Goal: Task Accomplishment & Management: Manage account settings

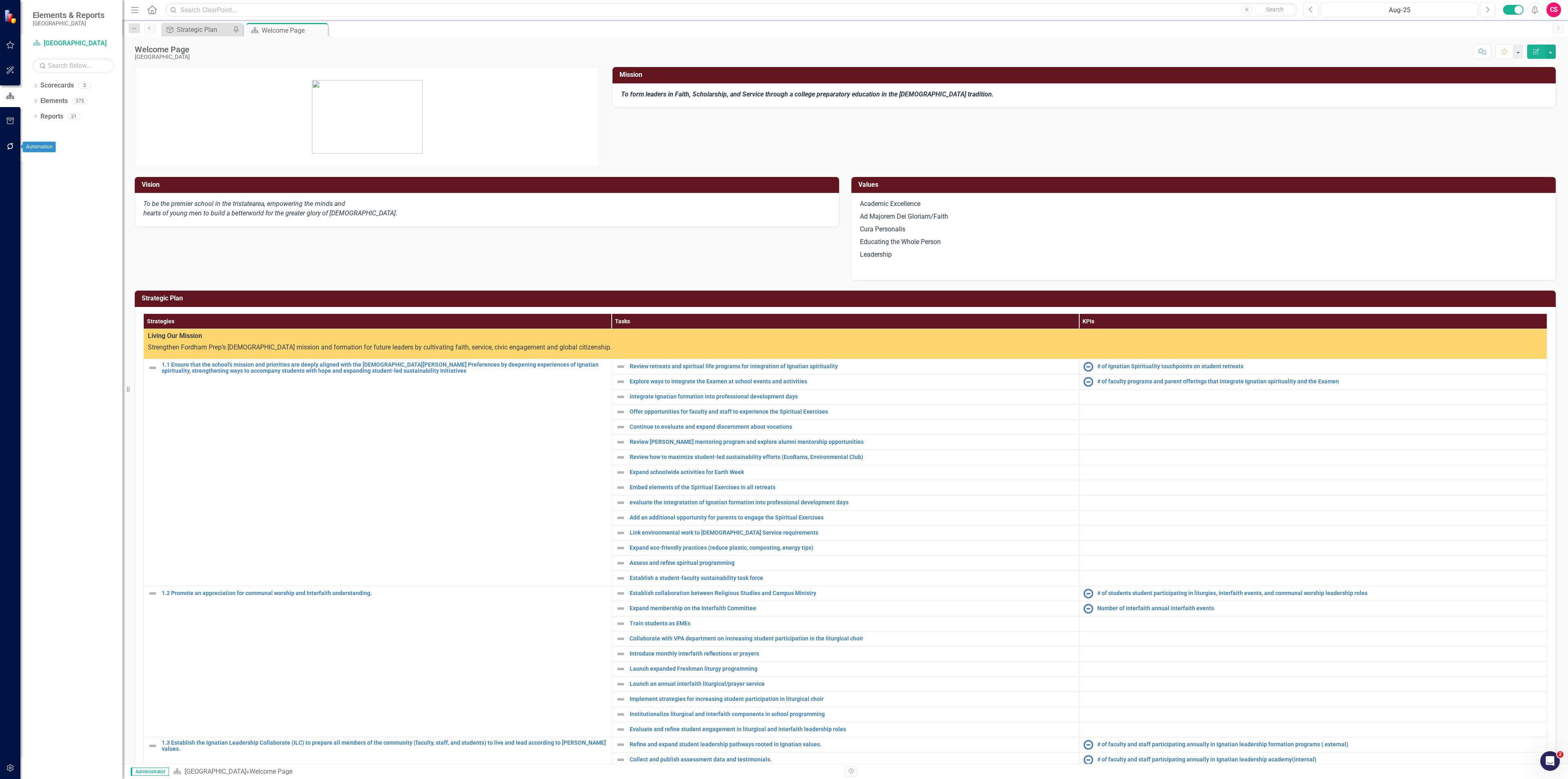
click at [5, 147] on button "button" at bounding box center [10, 147] width 18 height 17
click at [70, 58] on link "Reporting Workflows" at bounding box center [74, 58] width 82 height 9
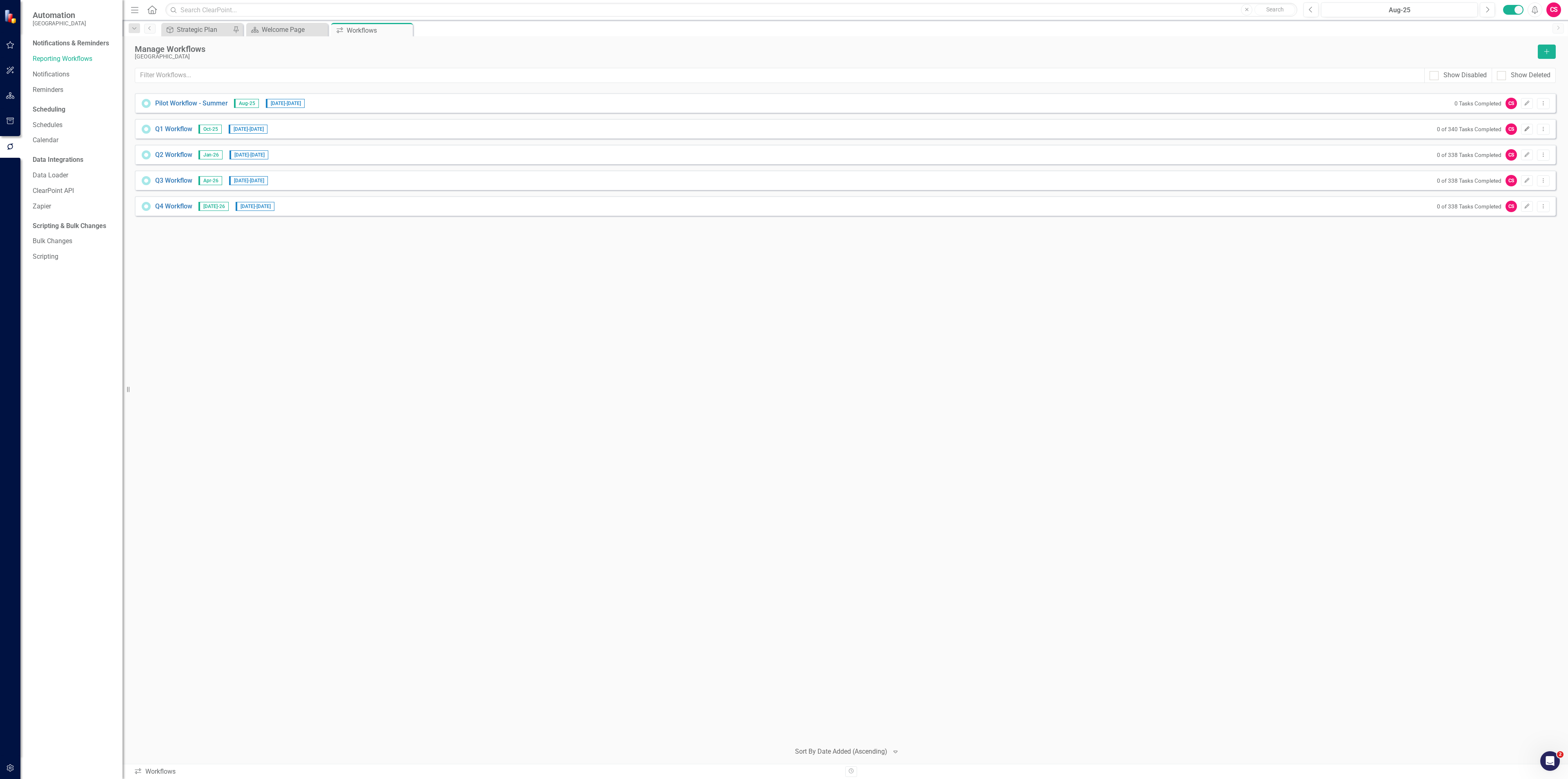
click at [1521, 127] on button "Edit" at bounding box center [1527, 129] width 12 height 10
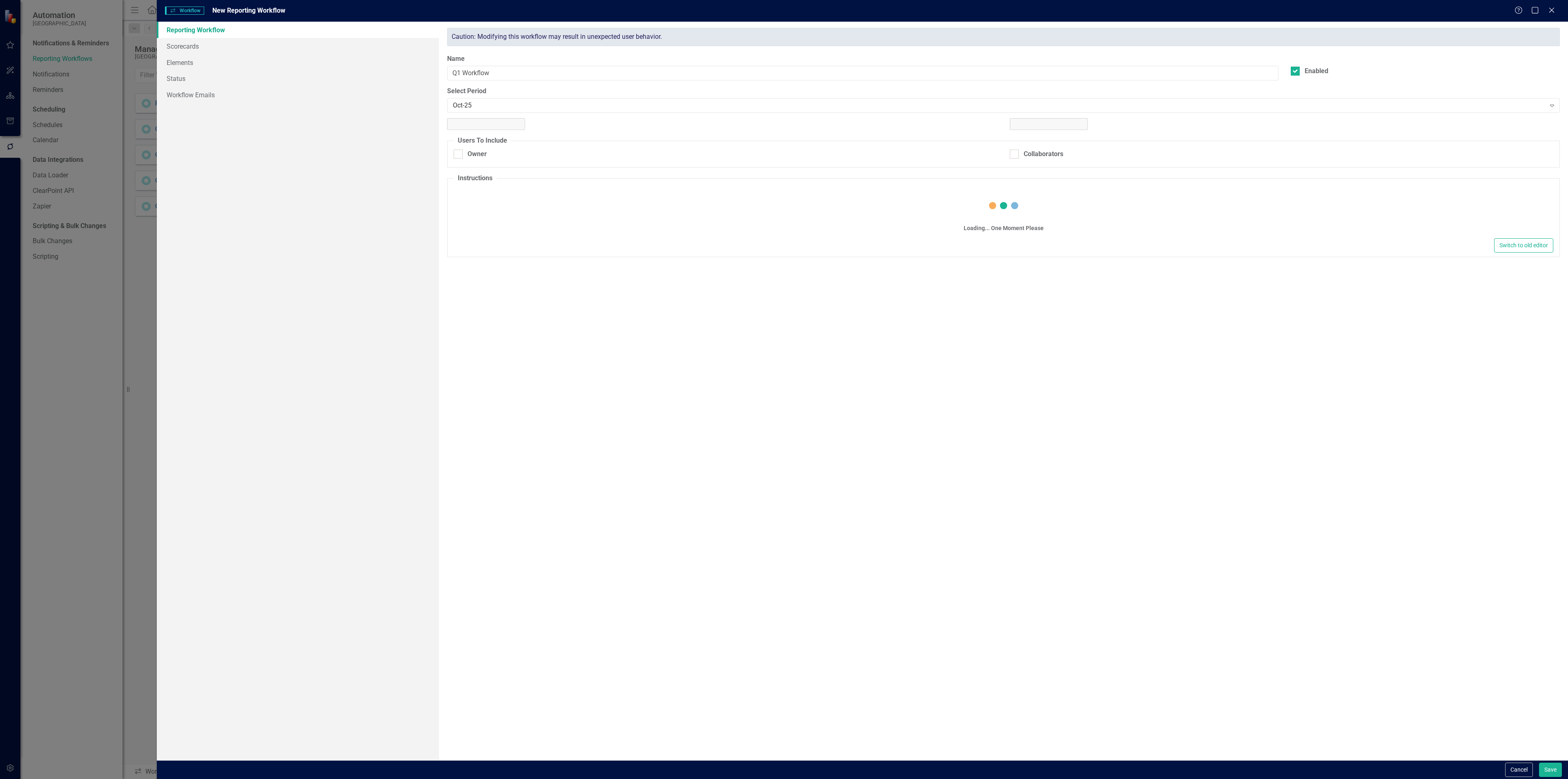
checkbox input "true"
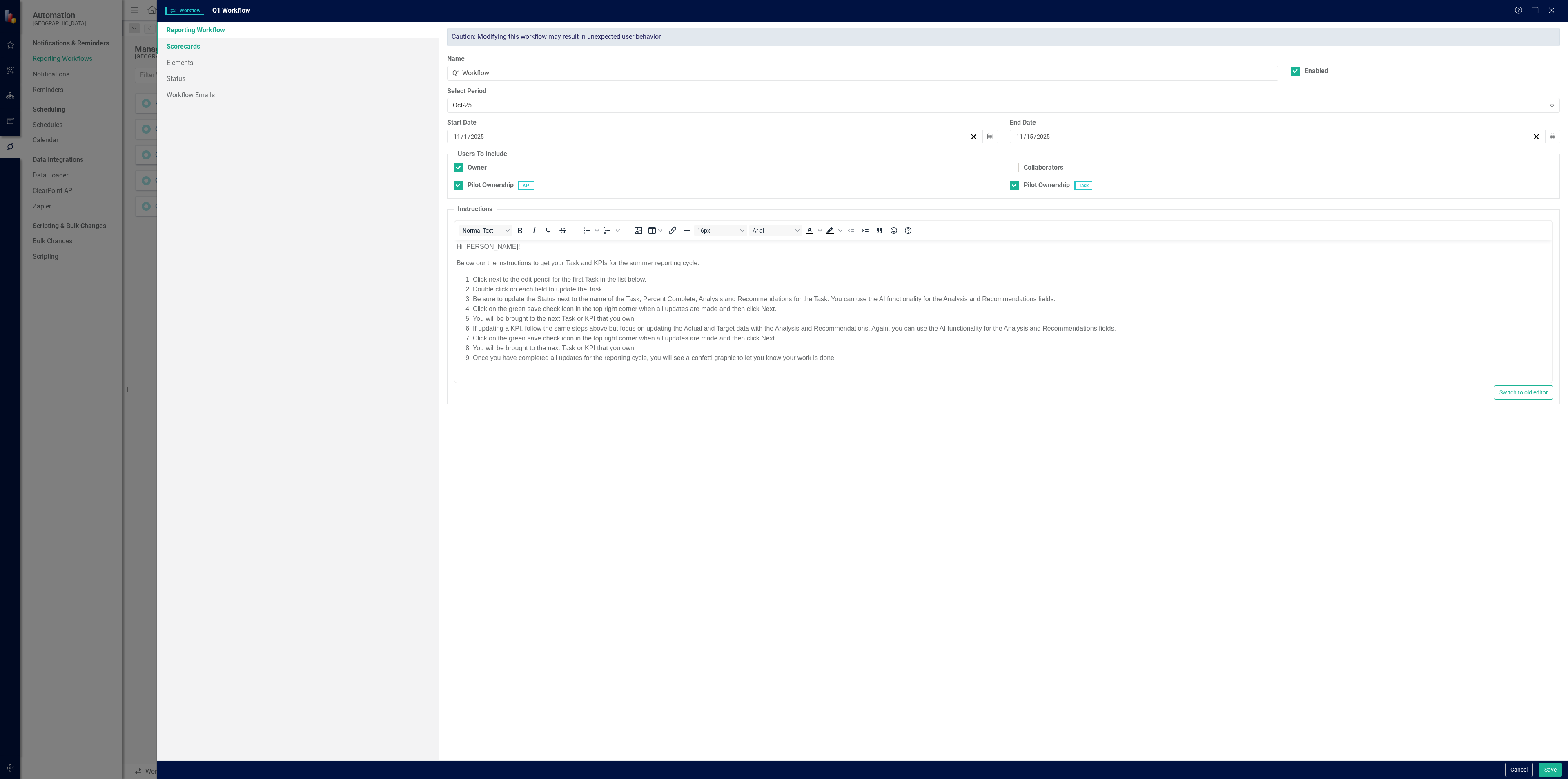
click at [240, 49] on link "Scorecards" at bounding box center [298, 46] width 282 height 16
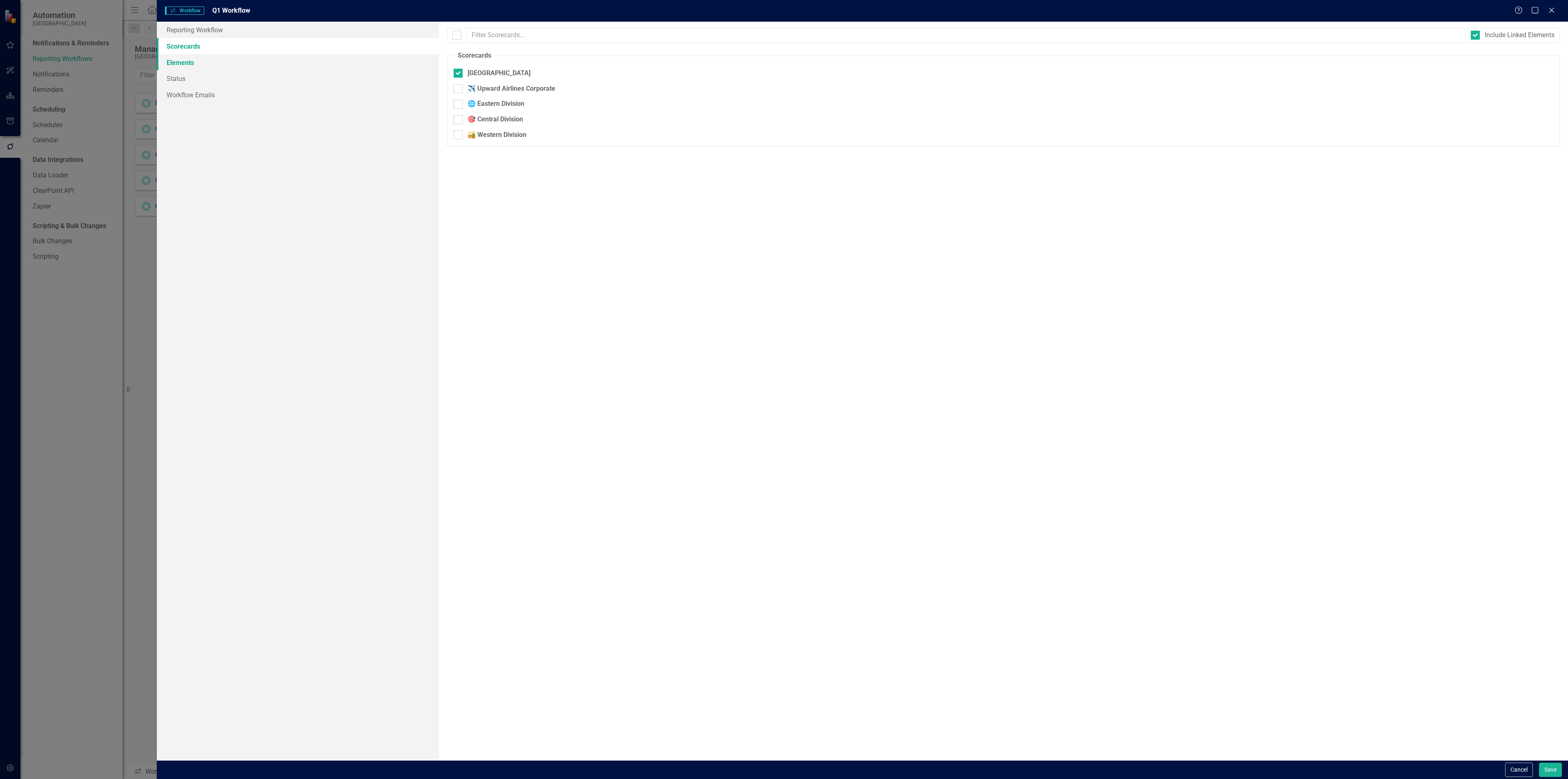
click at [220, 62] on link "Elements" at bounding box center [298, 62] width 282 height 16
click at [330, 249] on div "Reporting Workflow Scorecards Elements Status Workflow Emails" at bounding box center [298, 391] width 282 height 738
click at [1556, 767] on button "Save" at bounding box center [1550, 769] width 23 height 14
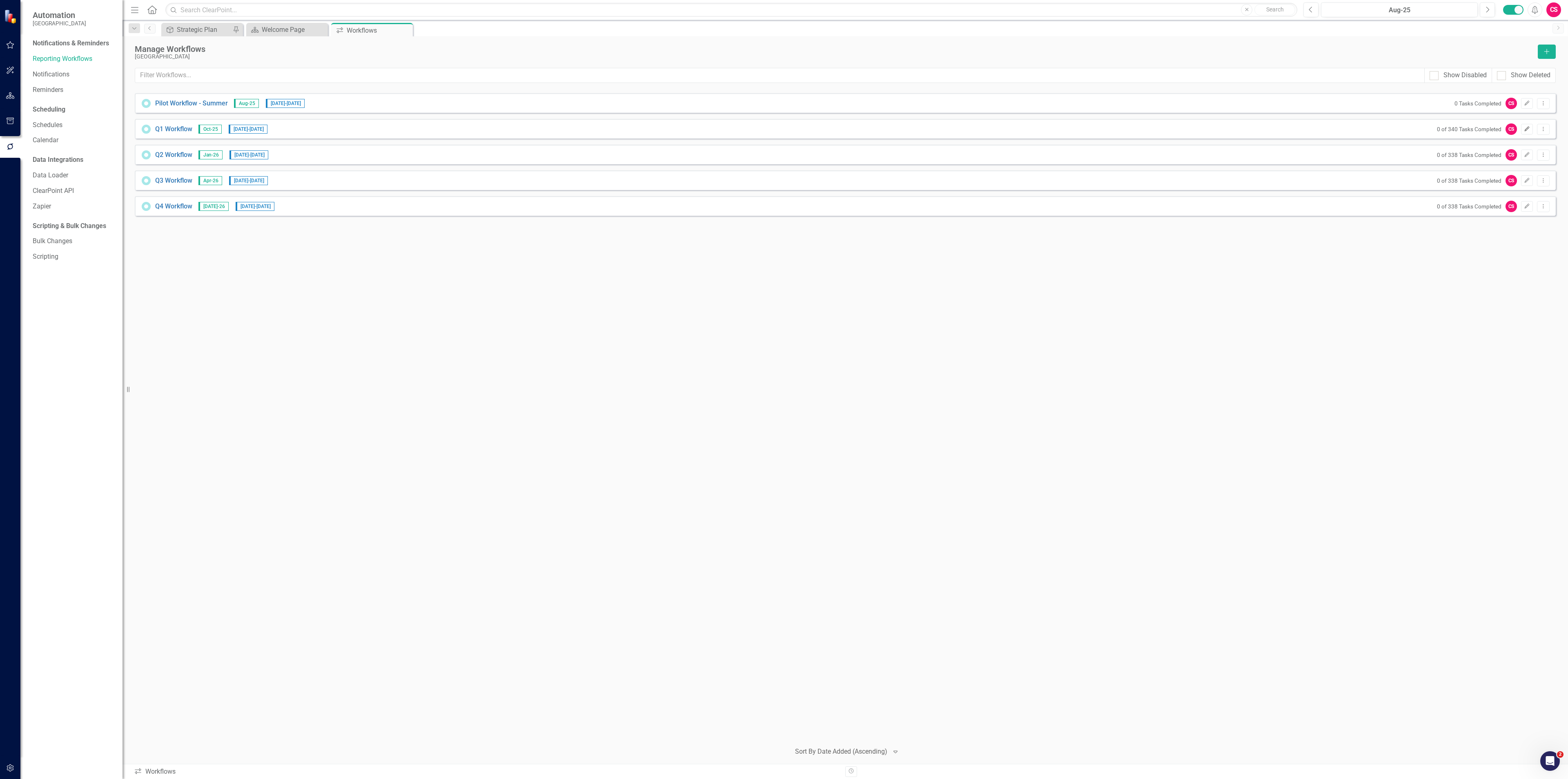
click at [1522, 127] on button "Edit" at bounding box center [1527, 129] width 12 height 10
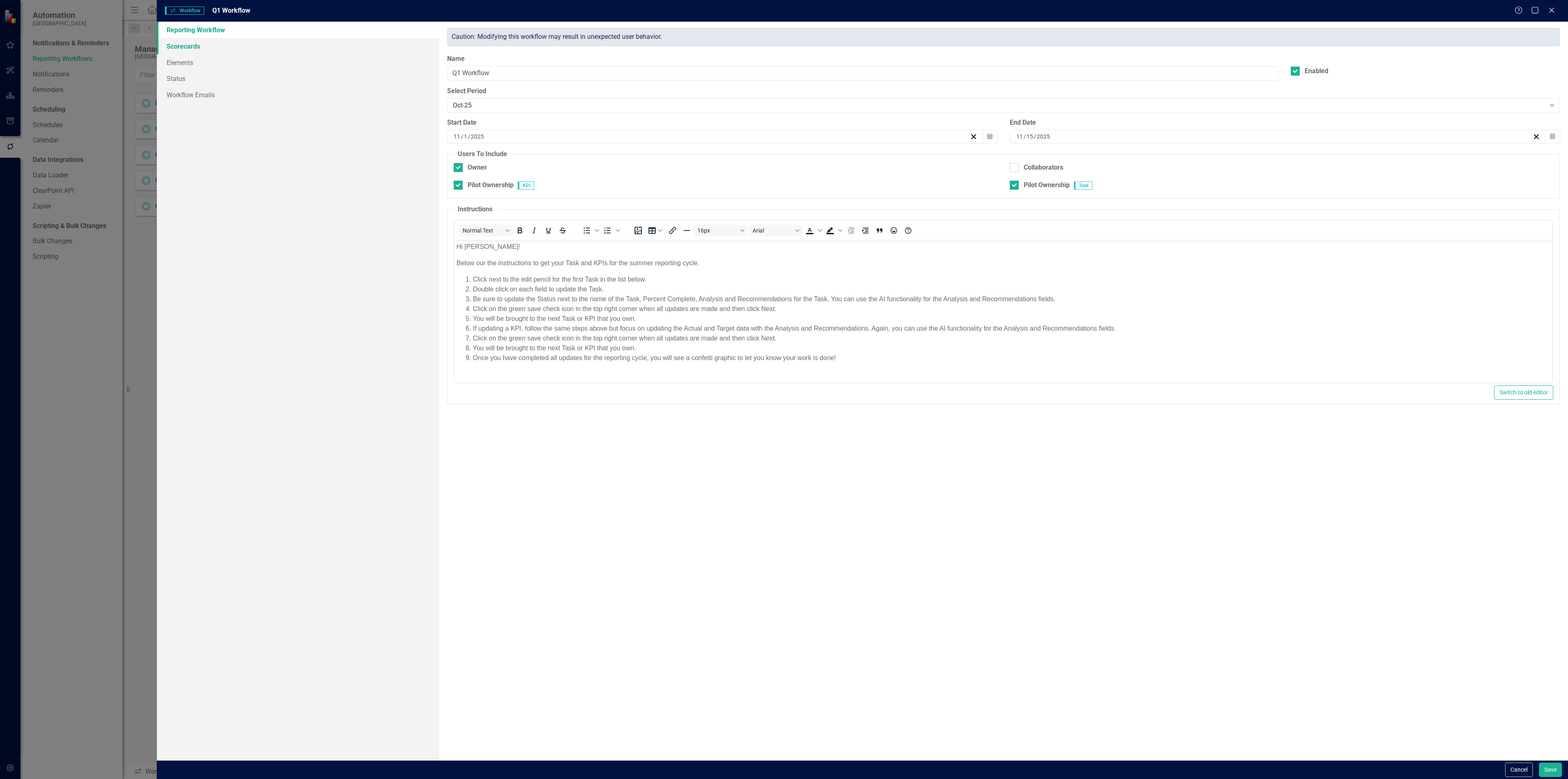
click at [207, 45] on link "Scorecards" at bounding box center [298, 46] width 282 height 16
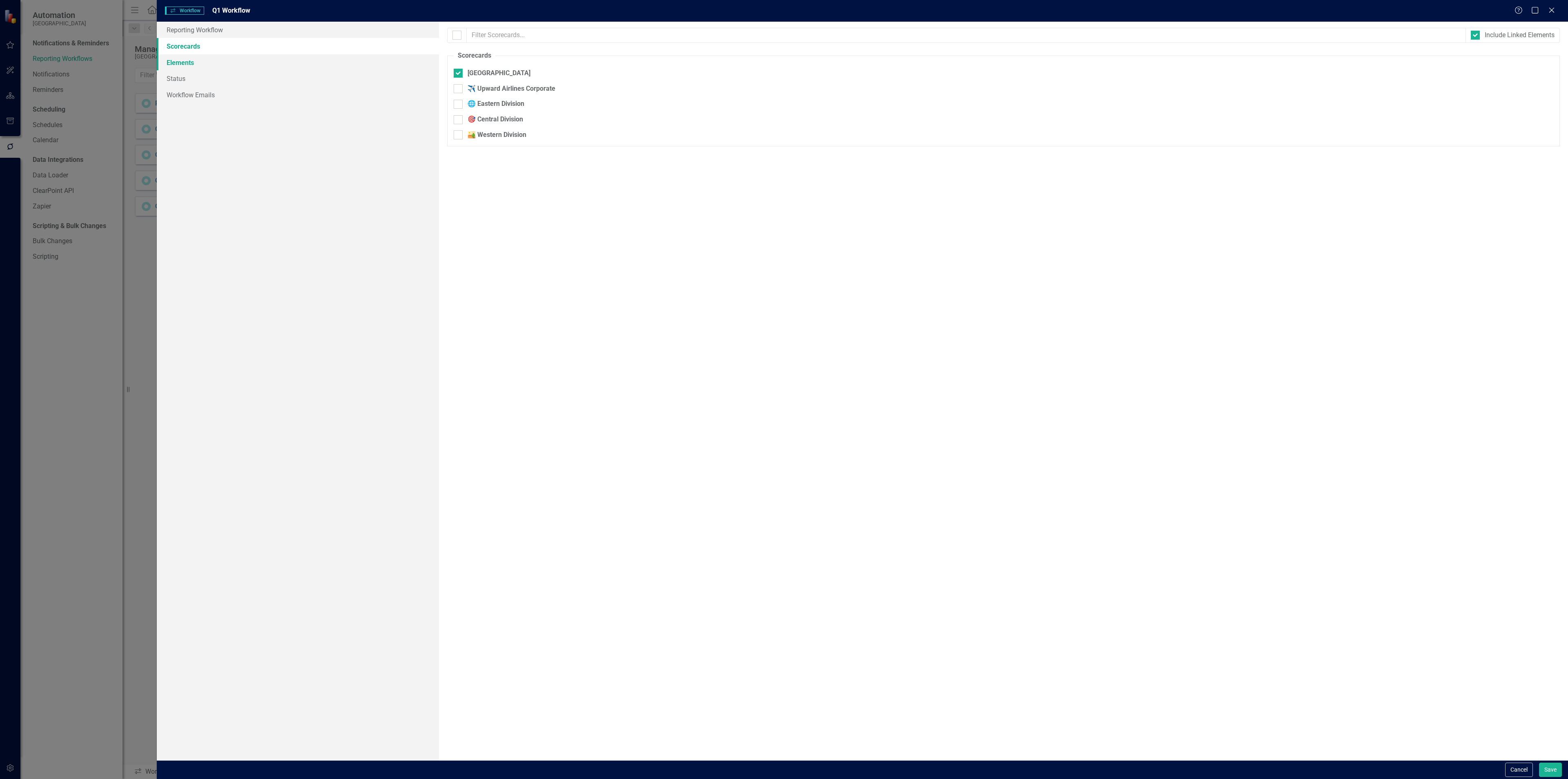
click at [205, 58] on link "Elements" at bounding box center [298, 62] width 282 height 16
click at [205, 75] on link "Status" at bounding box center [298, 78] width 282 height 16
click at [1524, 769] on button "Cancel" at bounding box center [1519, 769] width 28 height 14
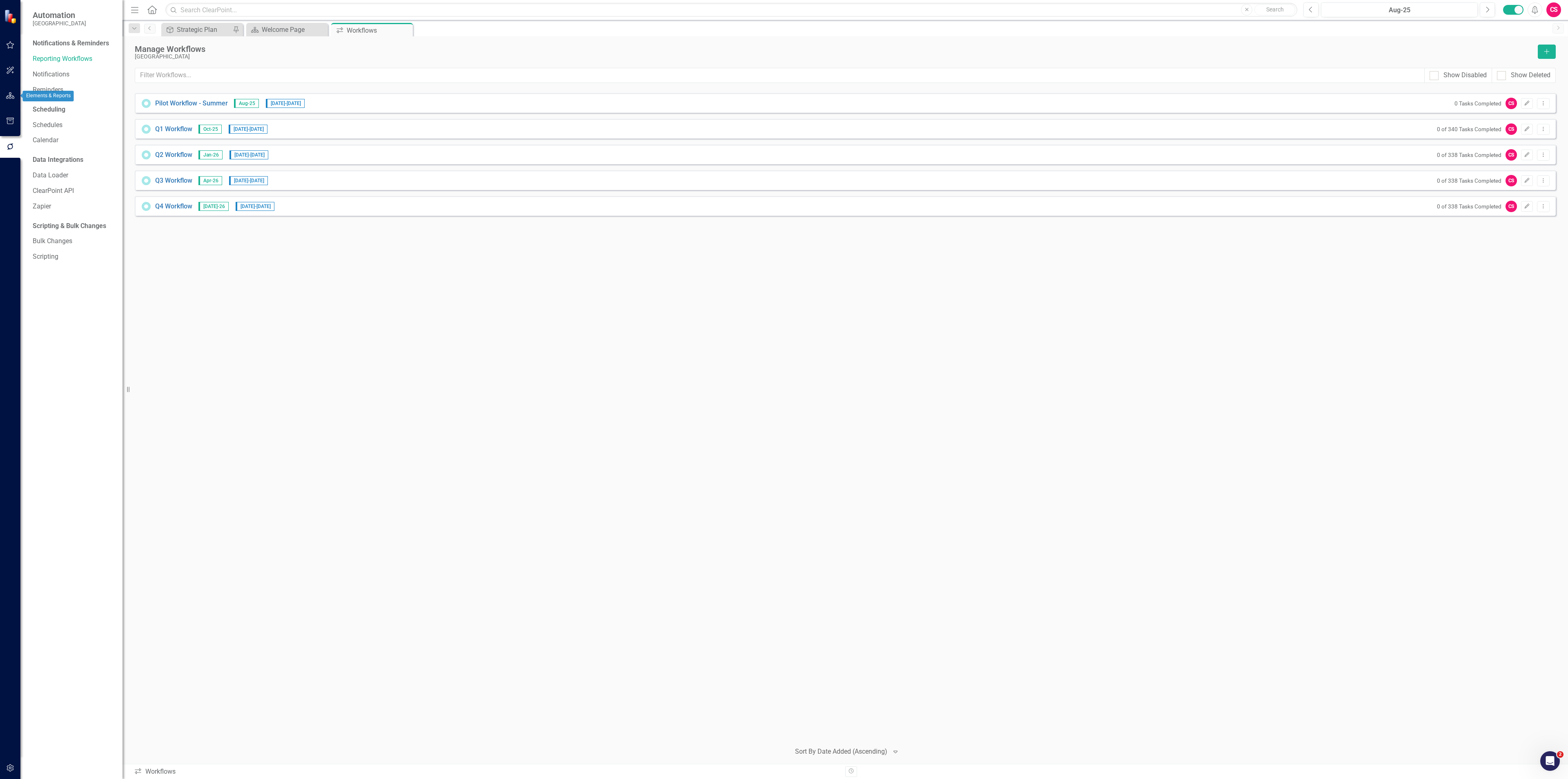
click at [15, 95] on button "button" at bounding box center [10, 96] width 18 height 17
click at [40, 88] on link "Scorecards" at bounding box center [57, 85] width 33 height 9
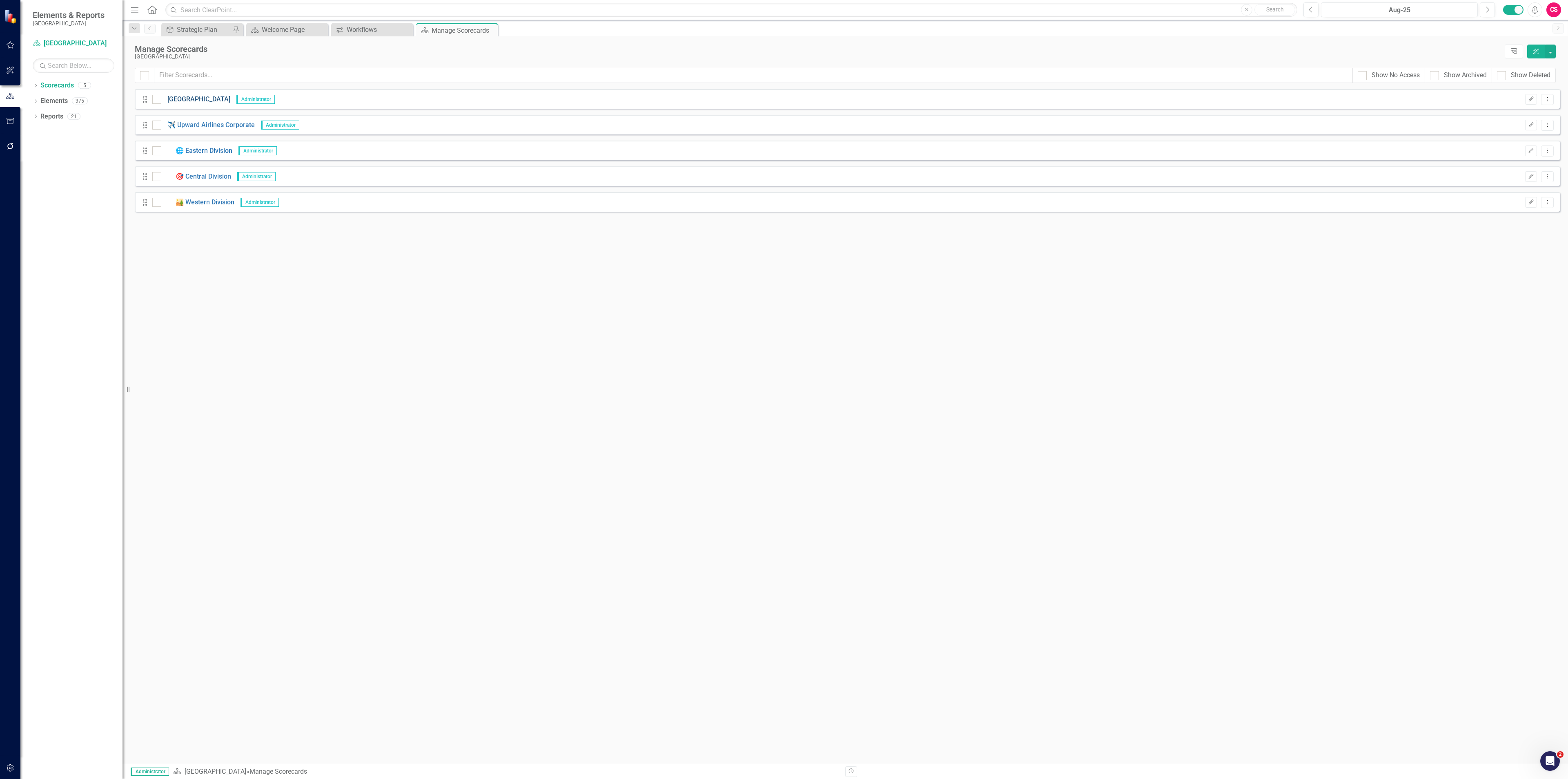
click at [192, 99] on link "[GEOGRAPHIC_DATA]" at bounding box center [195, 99] width 69 height 9
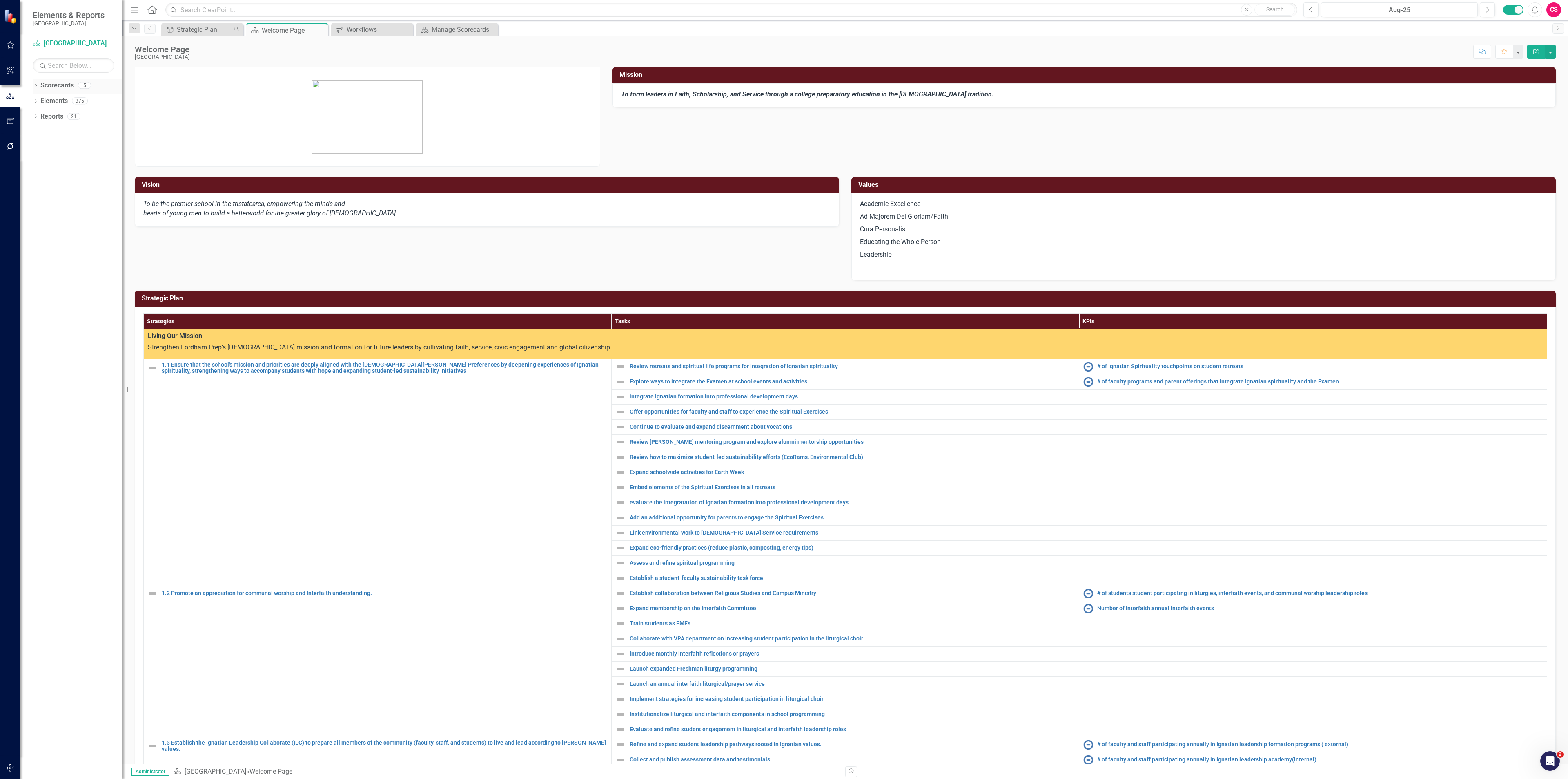
click at [38, 86] on icon "Dropdown" at bounding box center [35, 86] width 5 height 4
click at [58, 84] on link "Scorecards" at bounding box center [57, 85] width 33 height 9
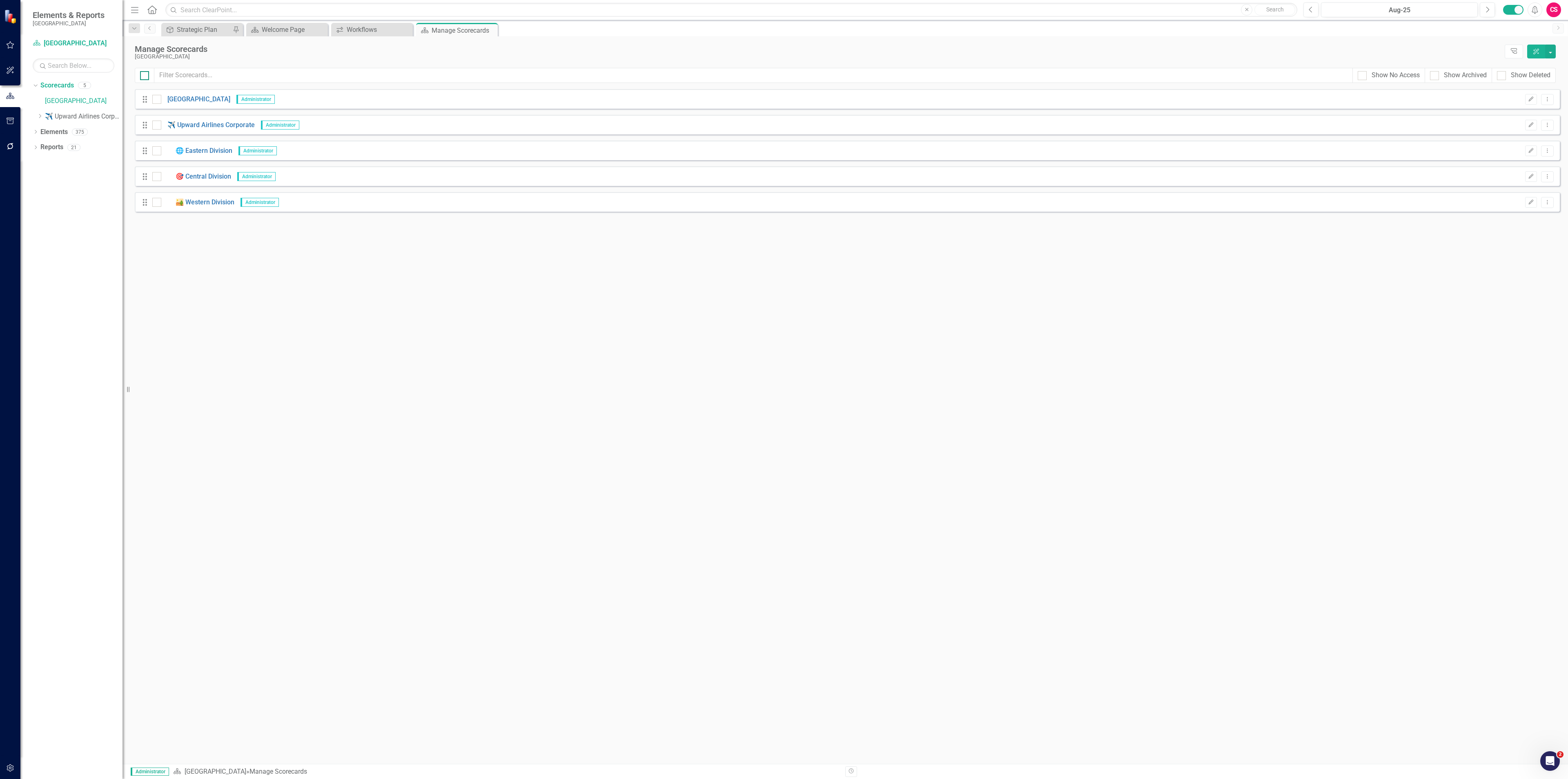
click at [141, 74] on input "checkbox" at bounding box center [142, 74] width 5 height 5
checkbox input "true"
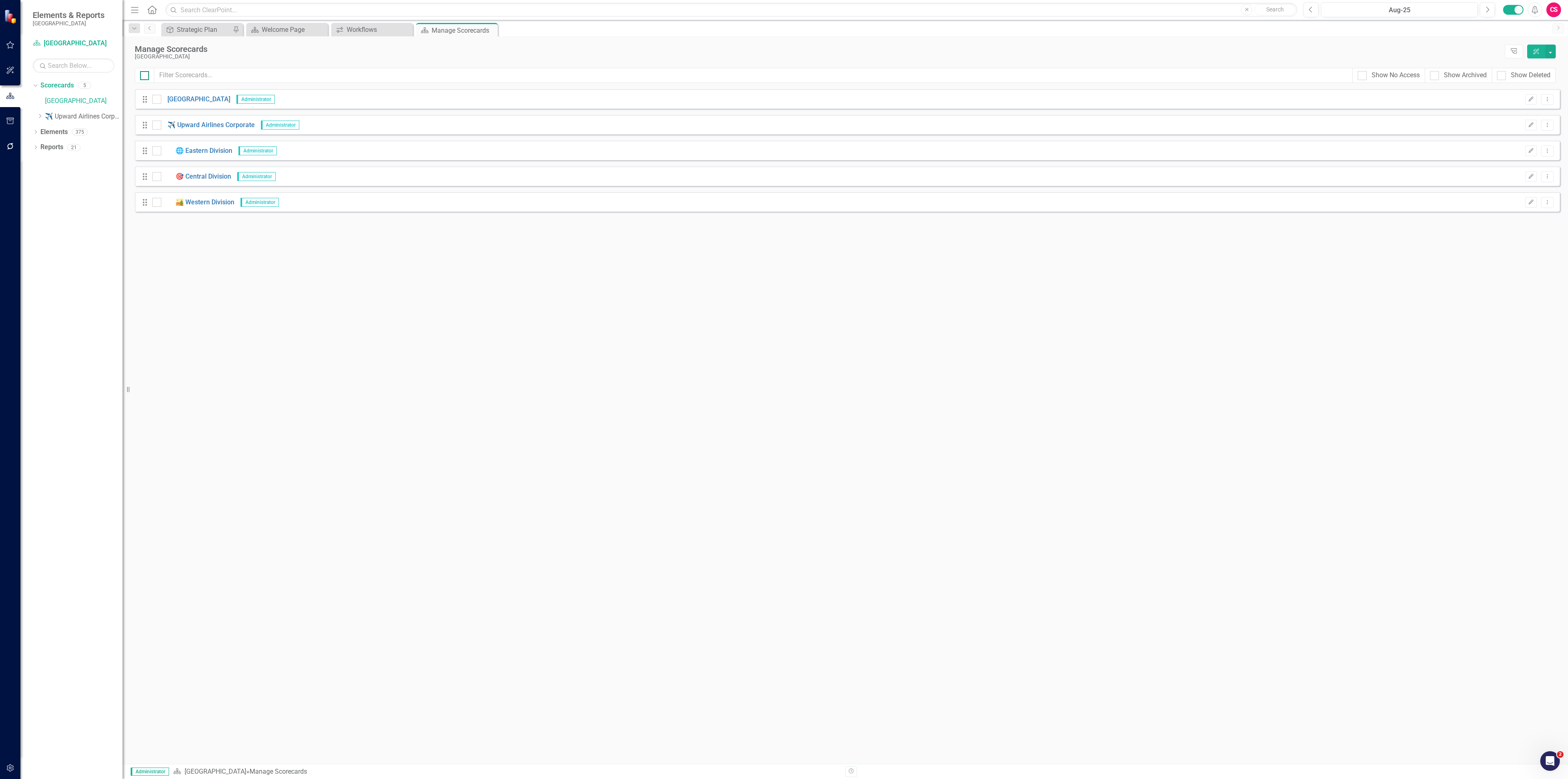
checkbox input "true"
click at [156, 100] on input "checkbox" at bounding box center [155, 97] width 5 height 5
checkbox input "false"
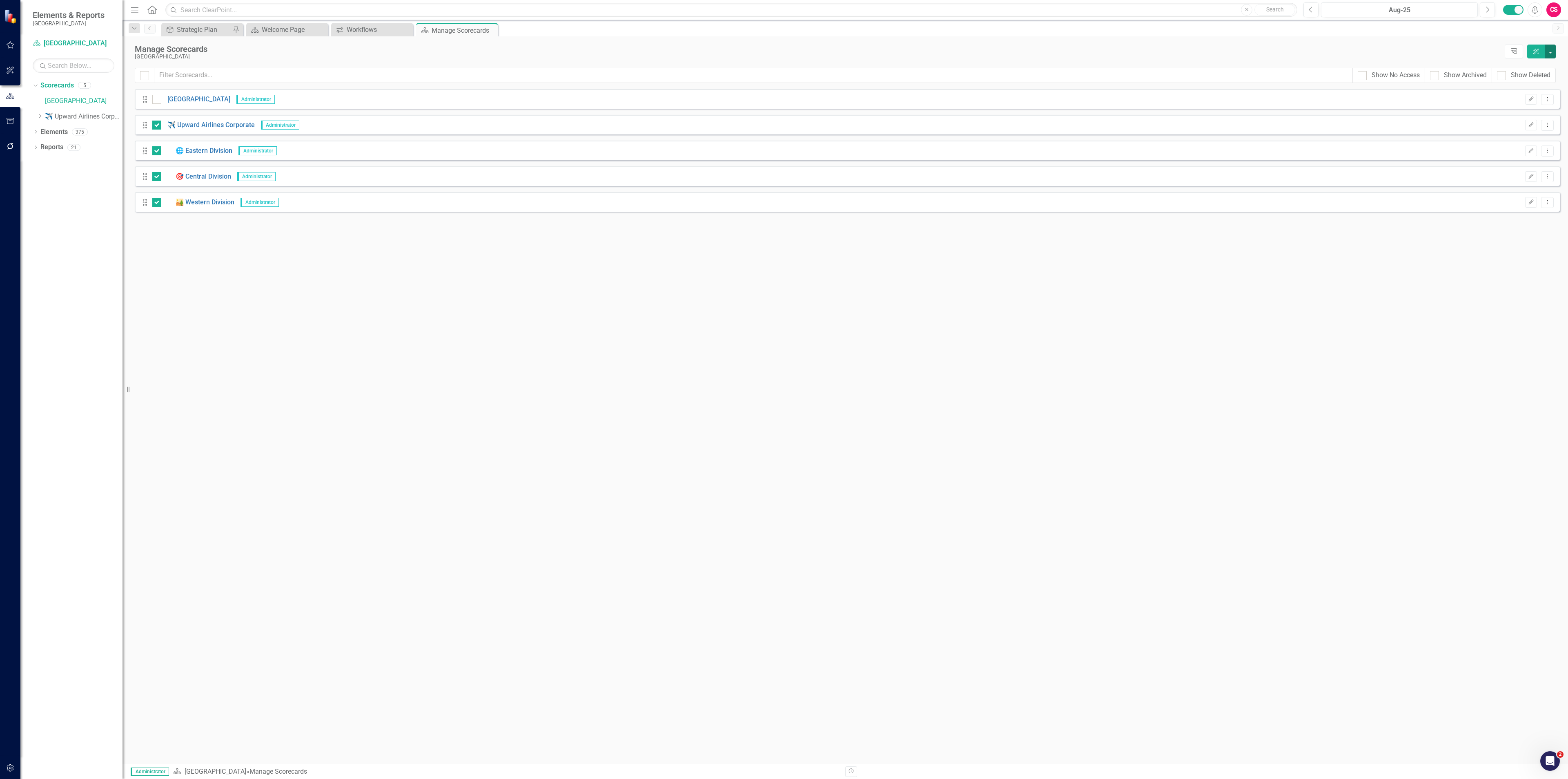
click at [1549, 52] on button "button" at bounding box center [1550, 51] width 10 height 14
click at [1506, 107] on link "Edit Multiple Edit Multiple" at bounding box center [1513, 113] width 85 height 15
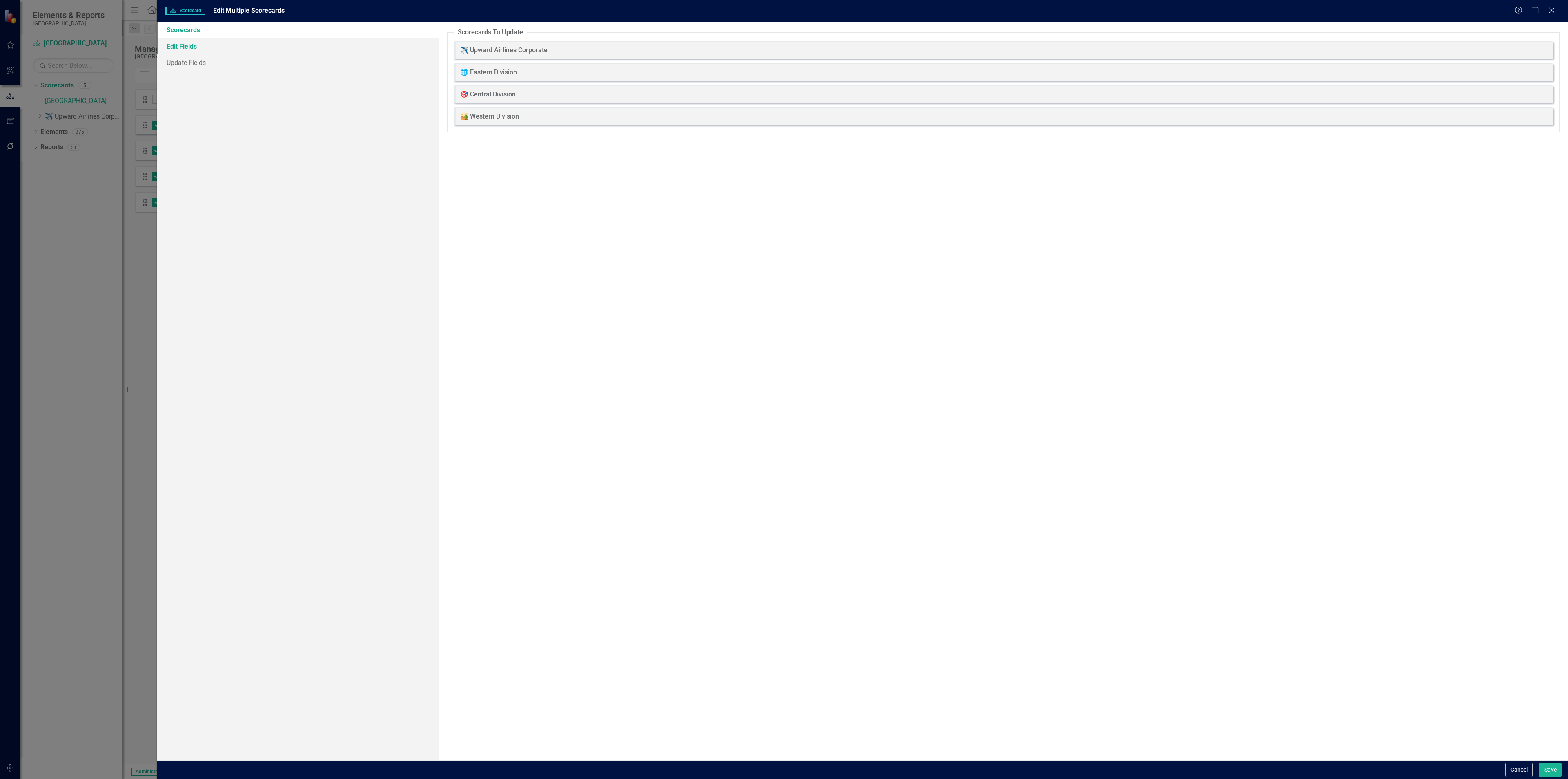
click at [231, 48] on link "Edit Fields" at bounding box center [298, 46] width 282 height 16
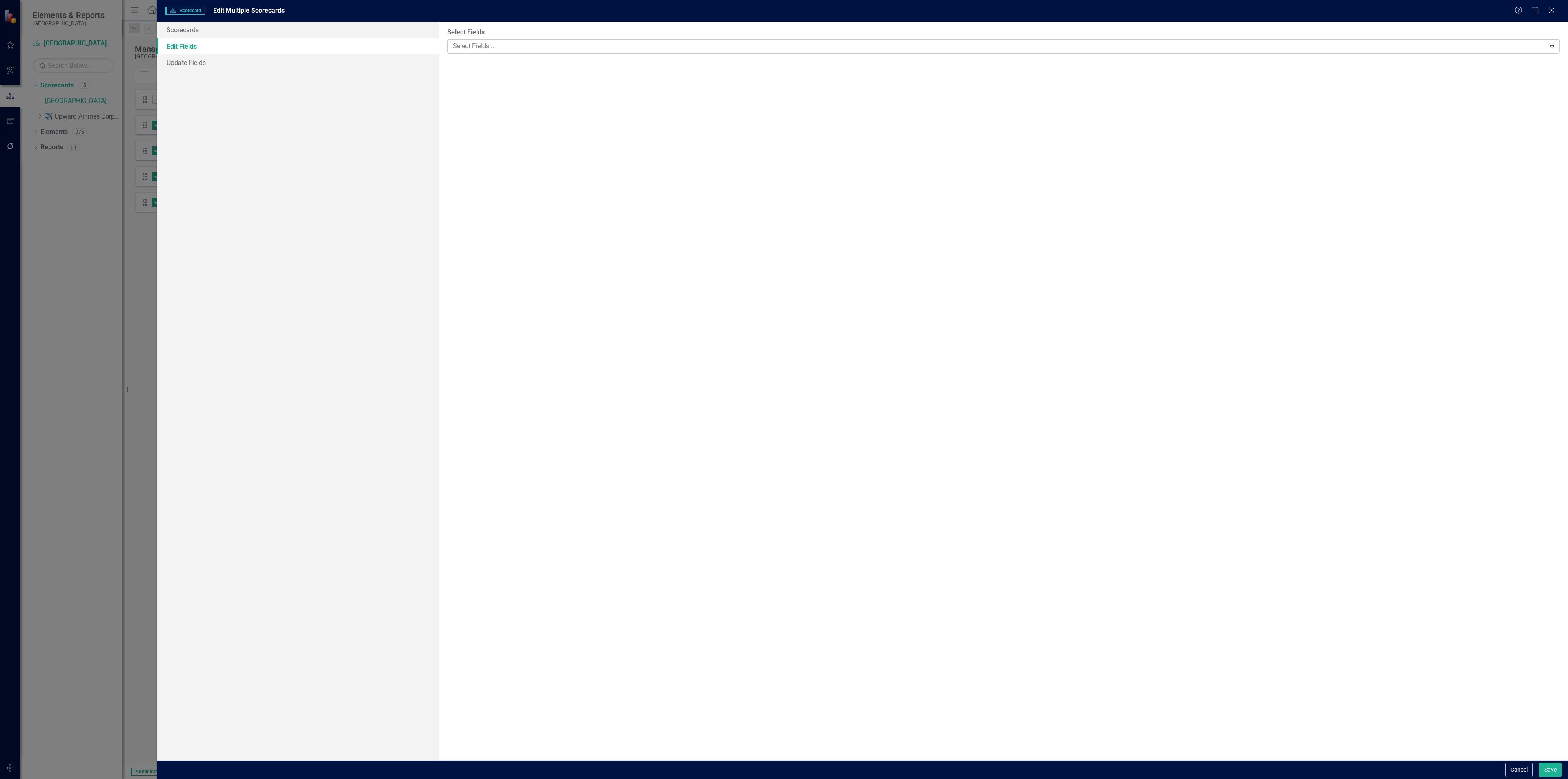
click at [531, 51] on div at bounding box center [998, 46] width 1096 height 11
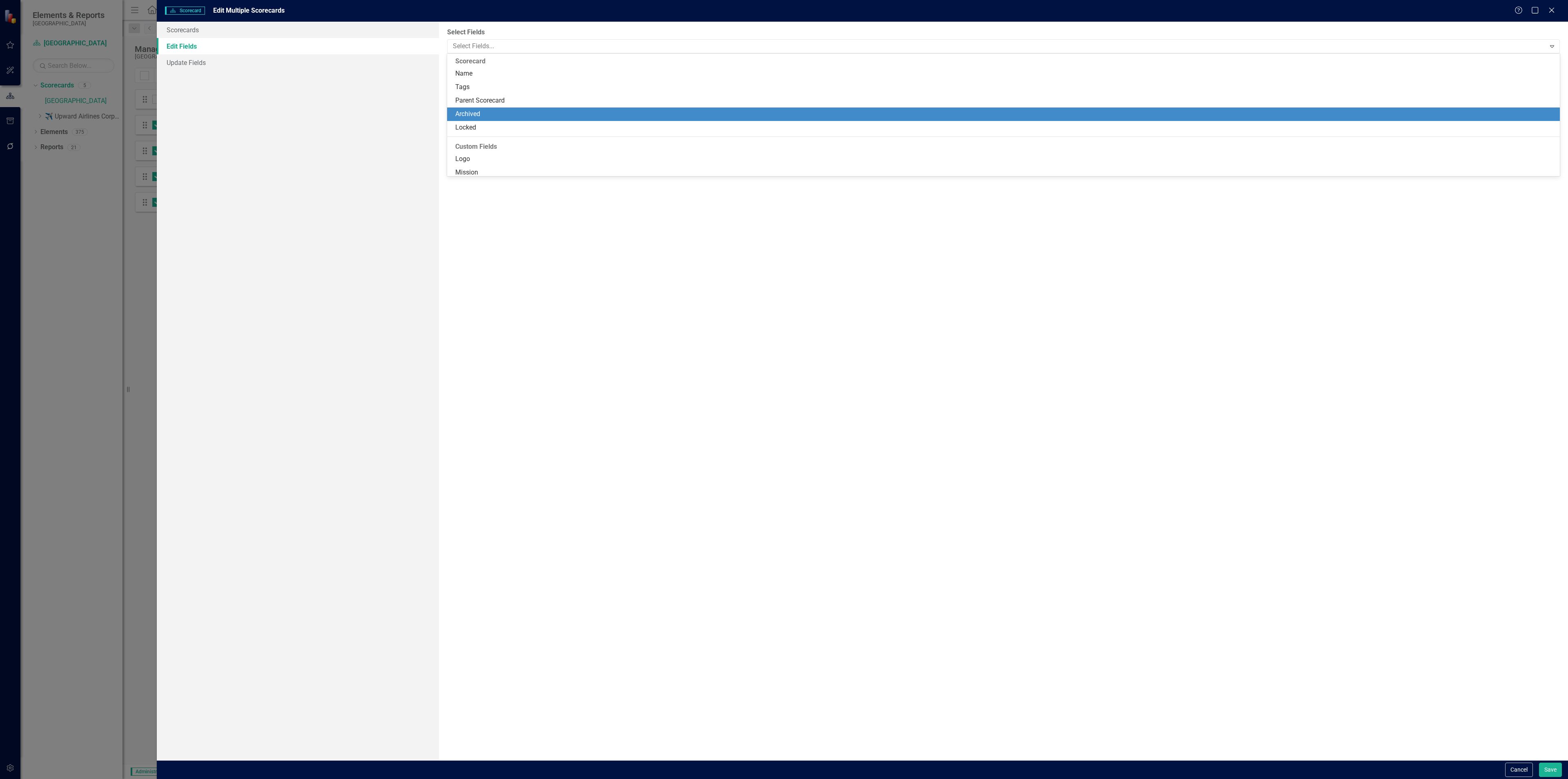
click at [494, 113] on div "Archived" at bounding box center [1005, 114] width 1100 height 9
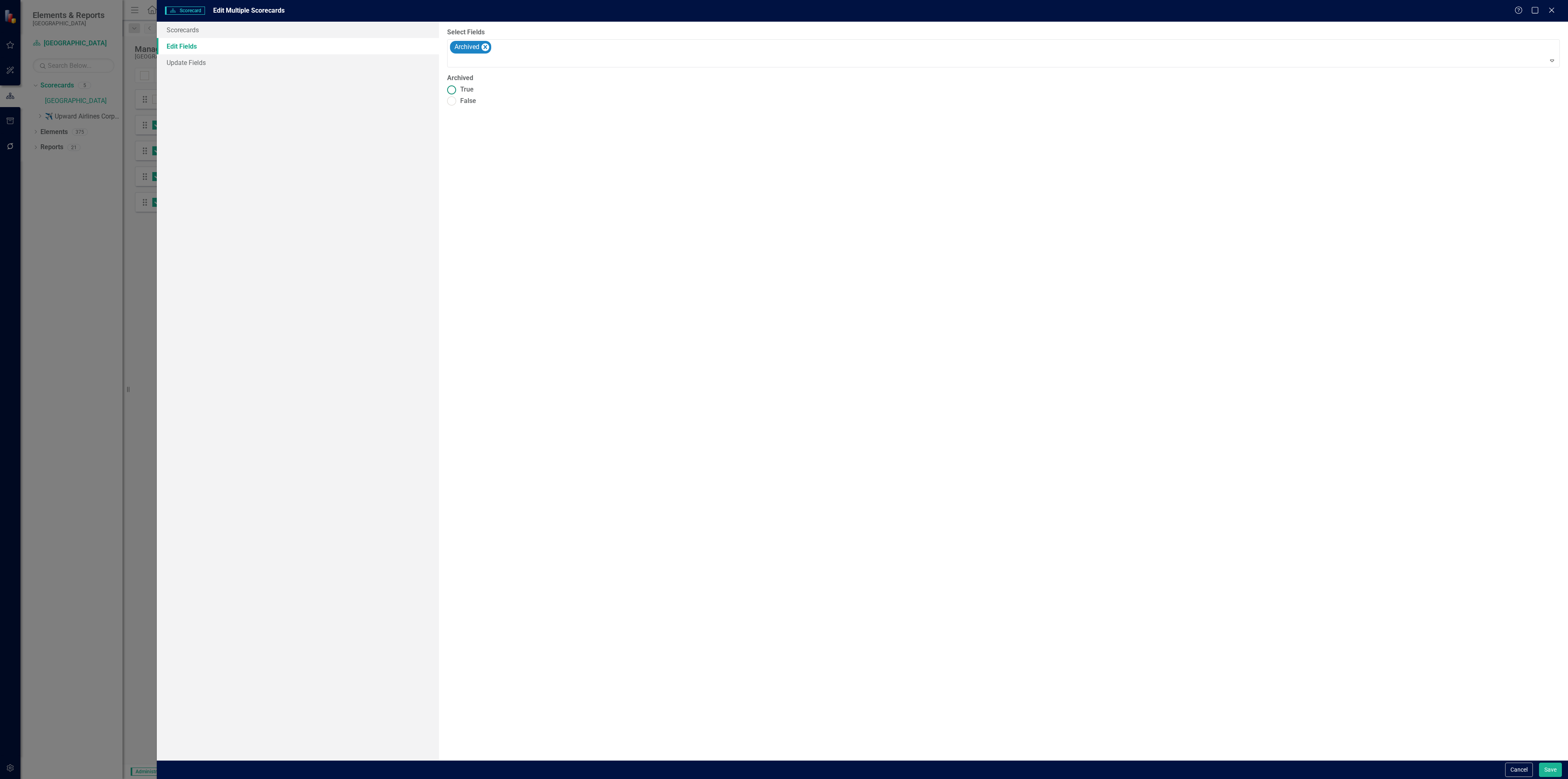
click at [495, 88] on label "True" at bounding box center [1004, 90] width 1113 height 9
click at [458, 88] on input "True" at bounding box center [452, 90] width 13 height 13
radio input "true"
click at [1553, 761] on div "Cancel Save" at bounding box center [863, 769] width 1411 height 19
click at [1552, 764] on button "Save" at bounding box center [1550, 769] width 23 height 14
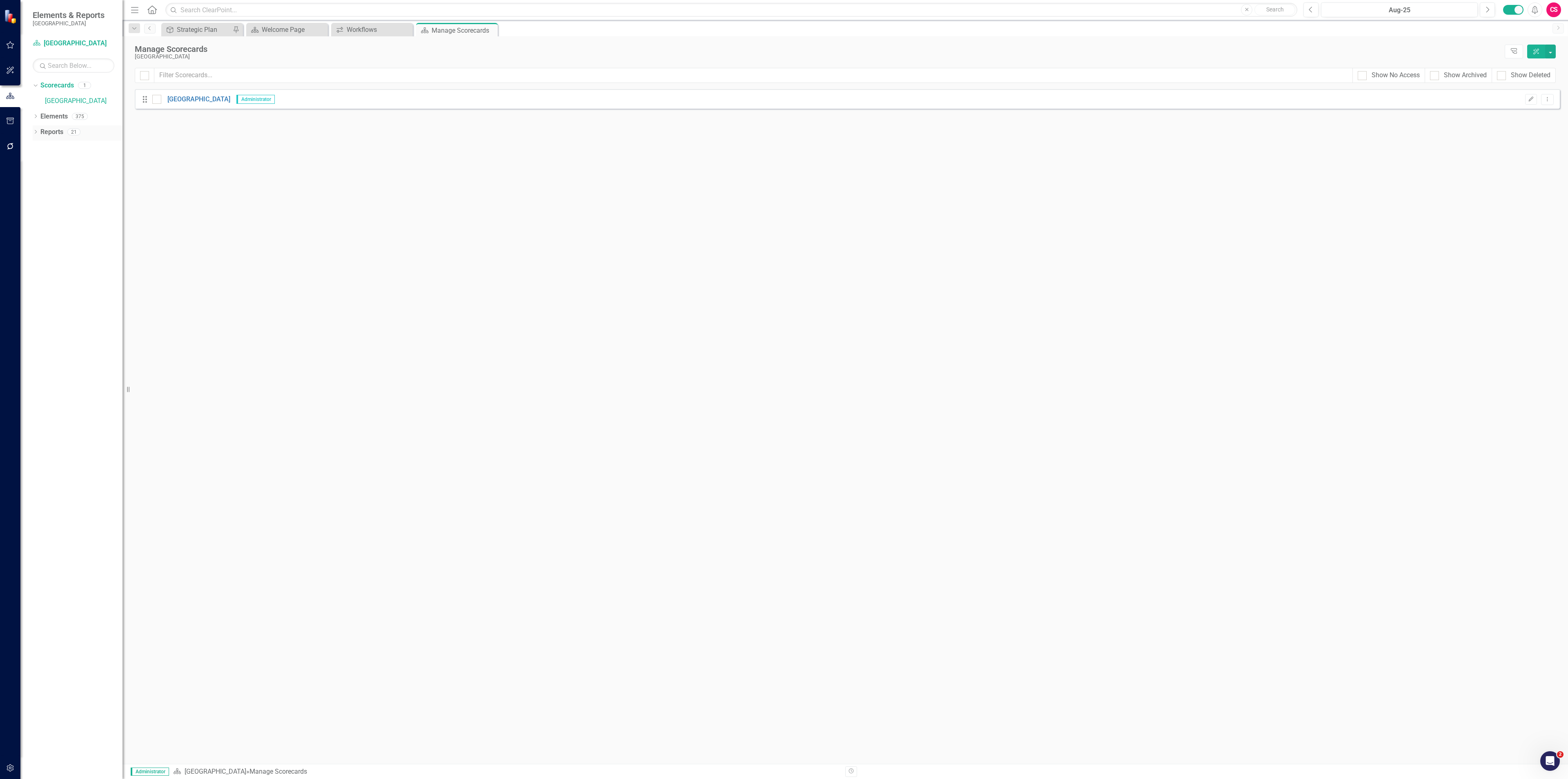
click at [63, 135] on link "Reports" at bounding box center [52, 132] width 23 height 9
click at [1364, 102] on div "KPI Reports 2" at bounding box center [1418, 115] width 275 height 44
click at [902, 126] on div "Strategy Reports 6" at bounding box center [845, 115] width 275 height 44
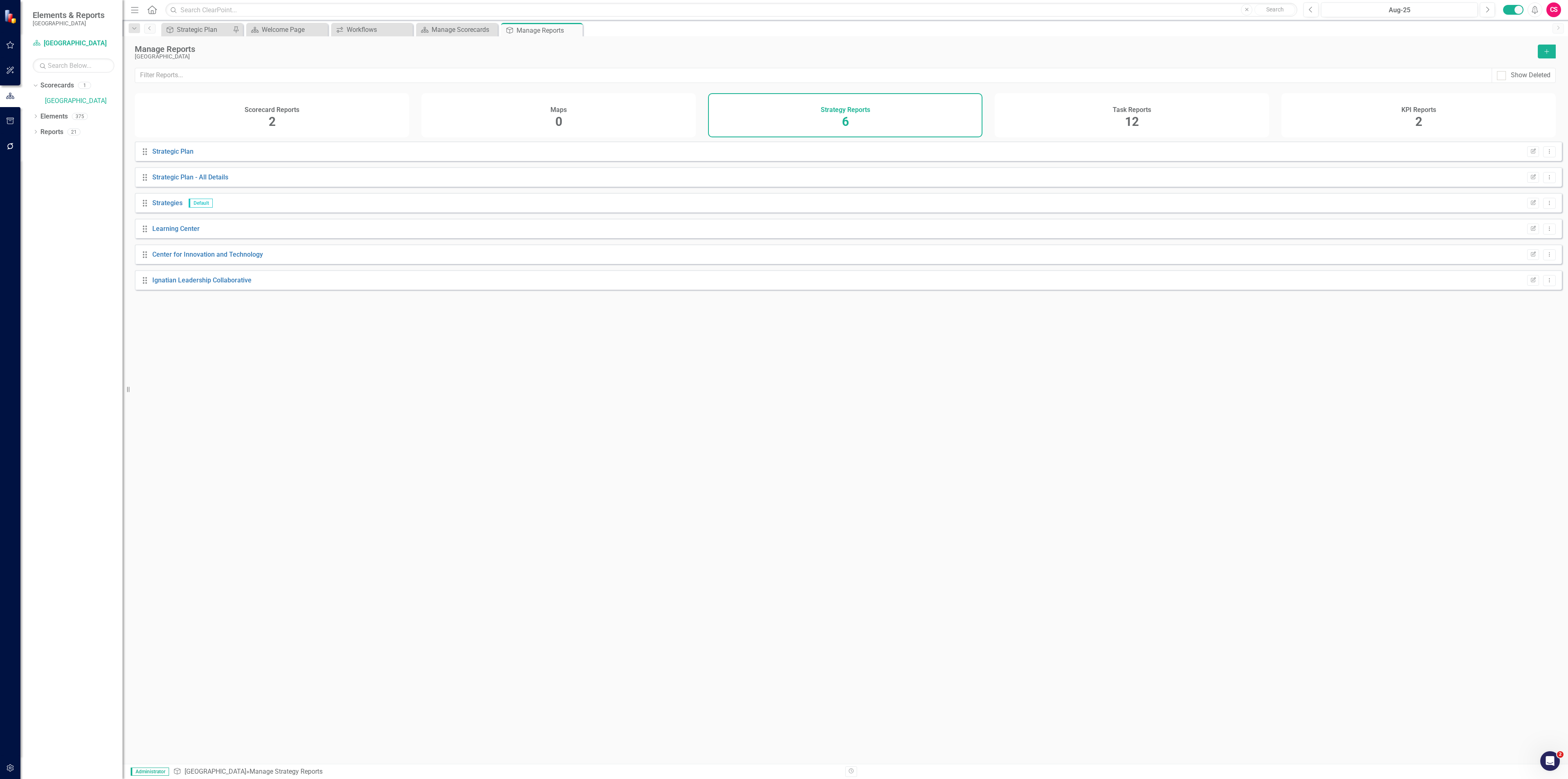
click at [1039, 117] on div "Task Reports 12" at bounding box center [1132, 115] width 275 height 44
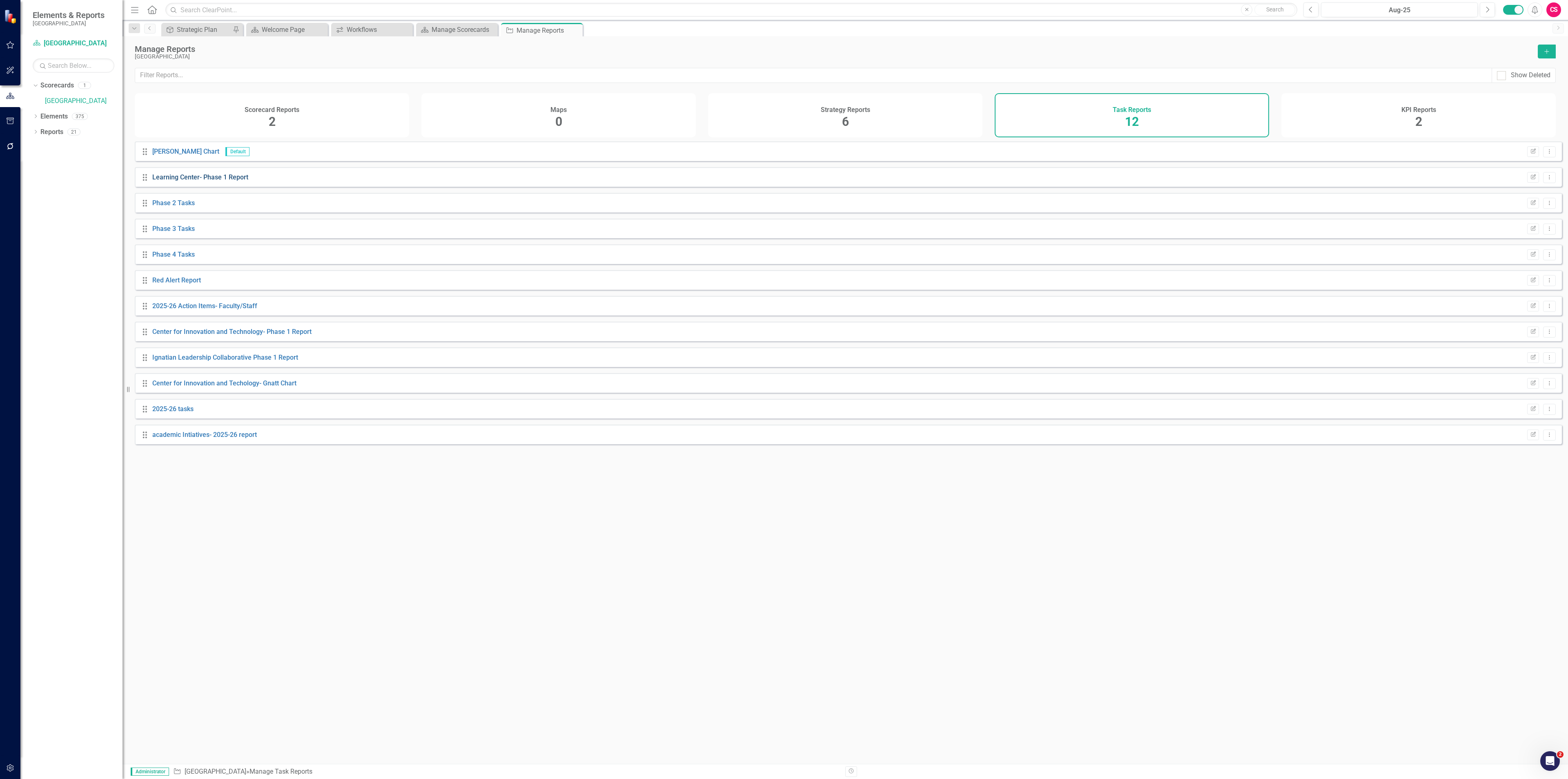
click at [228, 181] on link "Learning Center- Phase 1 Report" at bounding box center [200, 177] width 96 height 8
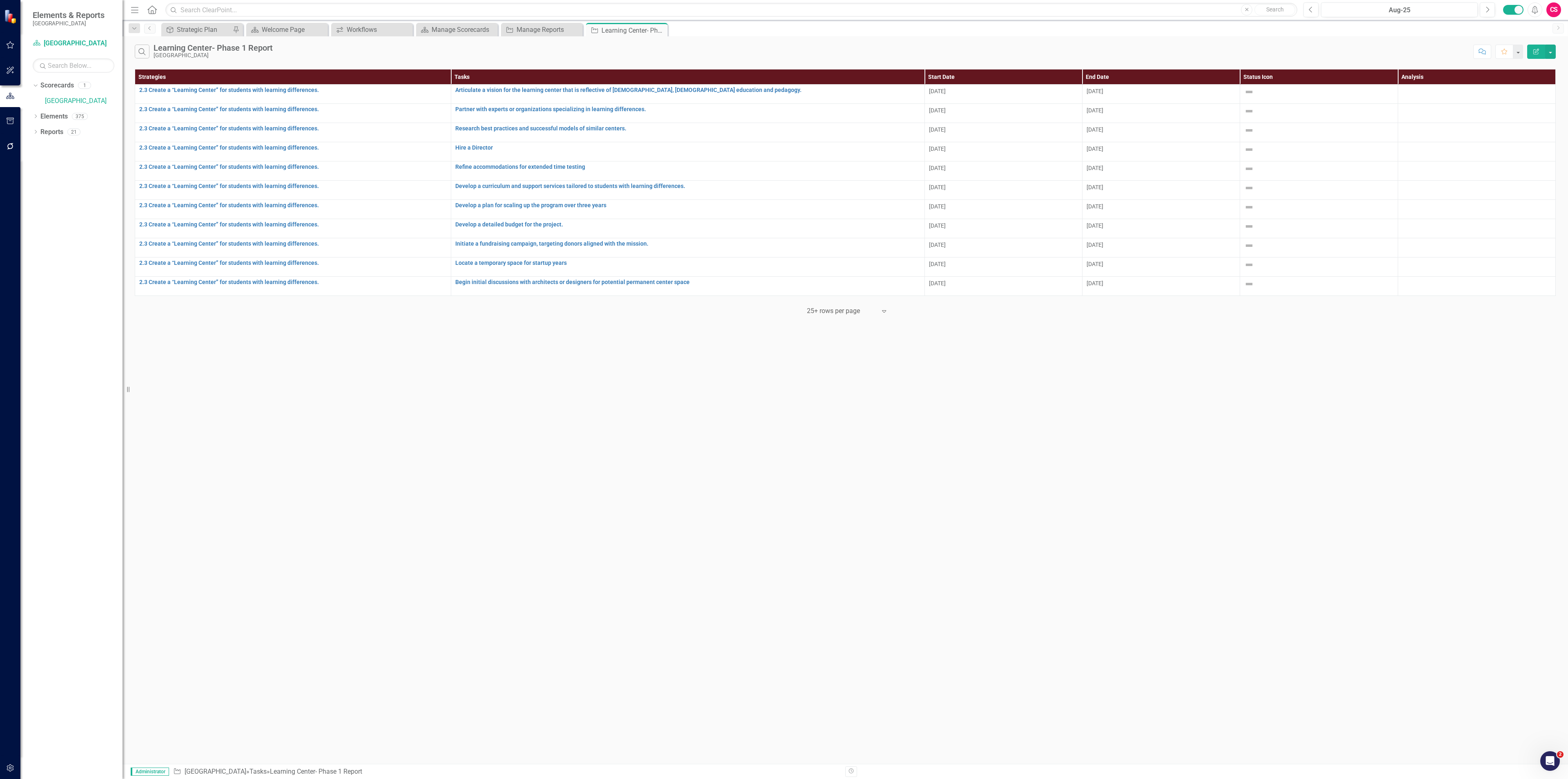
click at [880, 316] on div "25+ rows per page" at bounding box center [841, 311] width 77 height 14
click at [858, 375] on div "Display All Rows" at bounding box center [849, 378] width 77 height 9
click at [544, 27] on div "Manage Reports" at bounding box center [544, 29] width 54 height 10
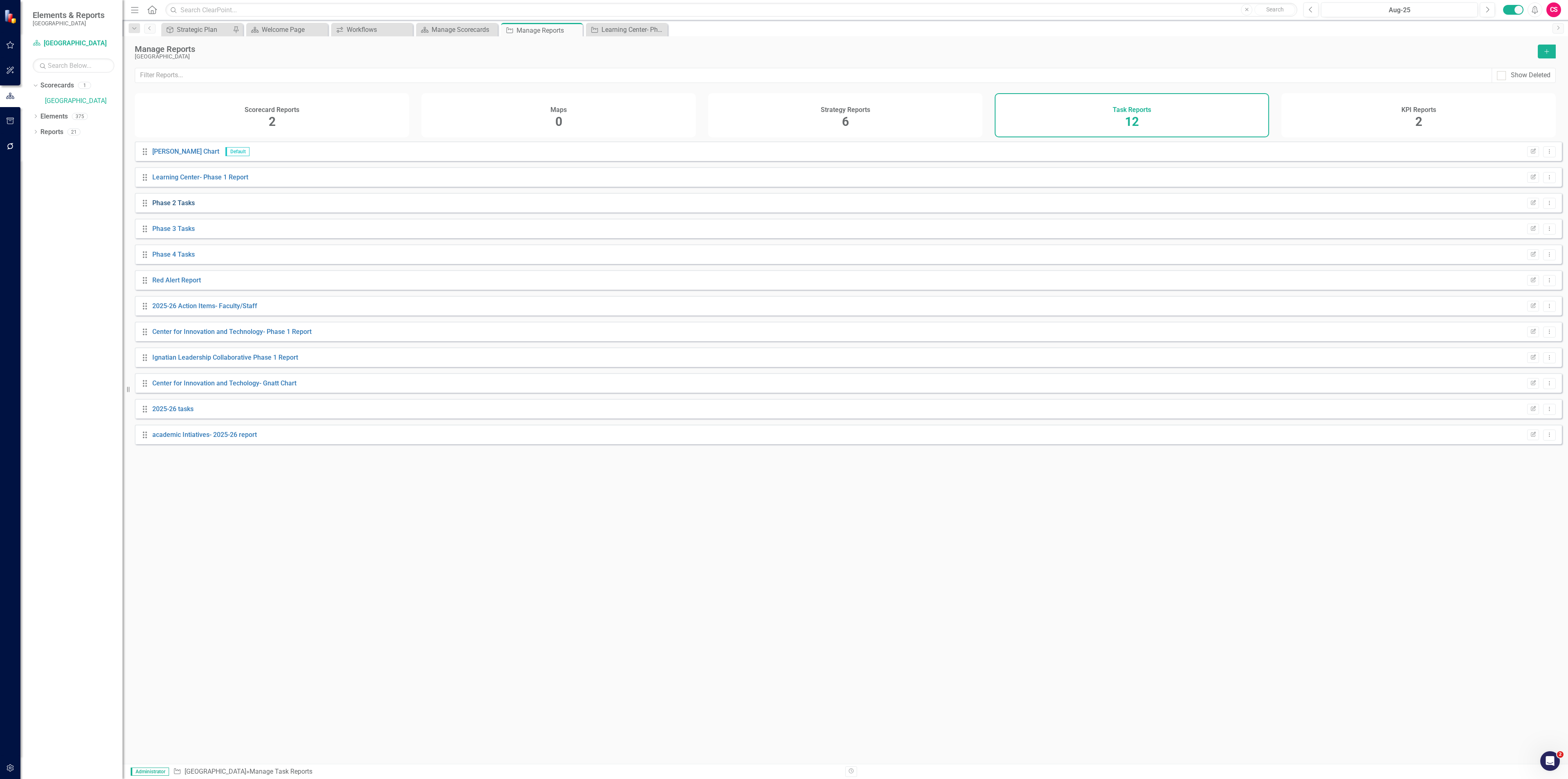
click at [181, 206] on link "Phase 2 Tasks" at bounding box center [173, 203] width 43 height 8
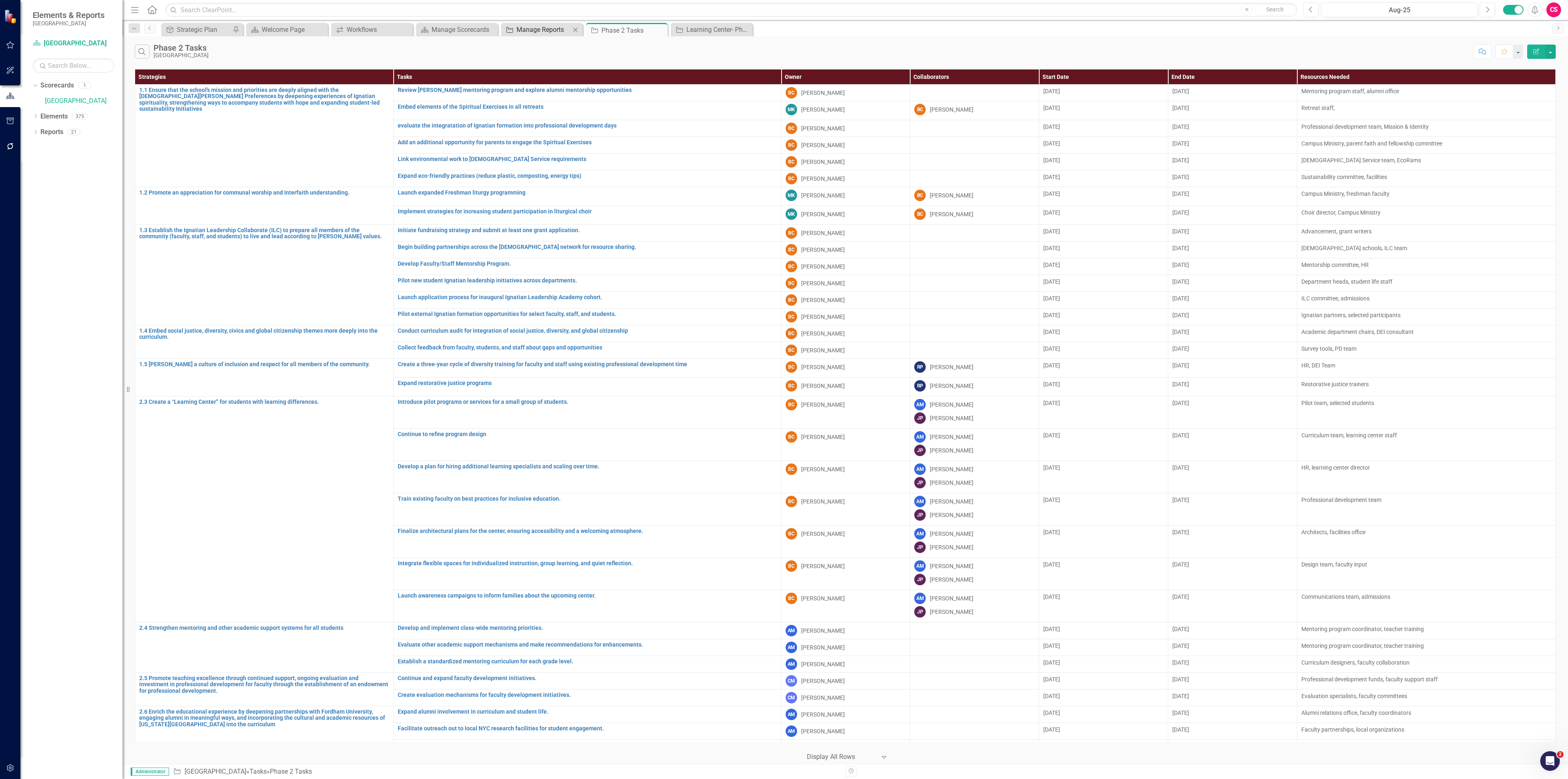
click at [531, 24] on div "Task Manage Reports Close" at bounding box center [542, 30] width 82 height 13
click at [531, 25] on div "Manage Reports" at bounding box center [544, 29] width 54 height 10
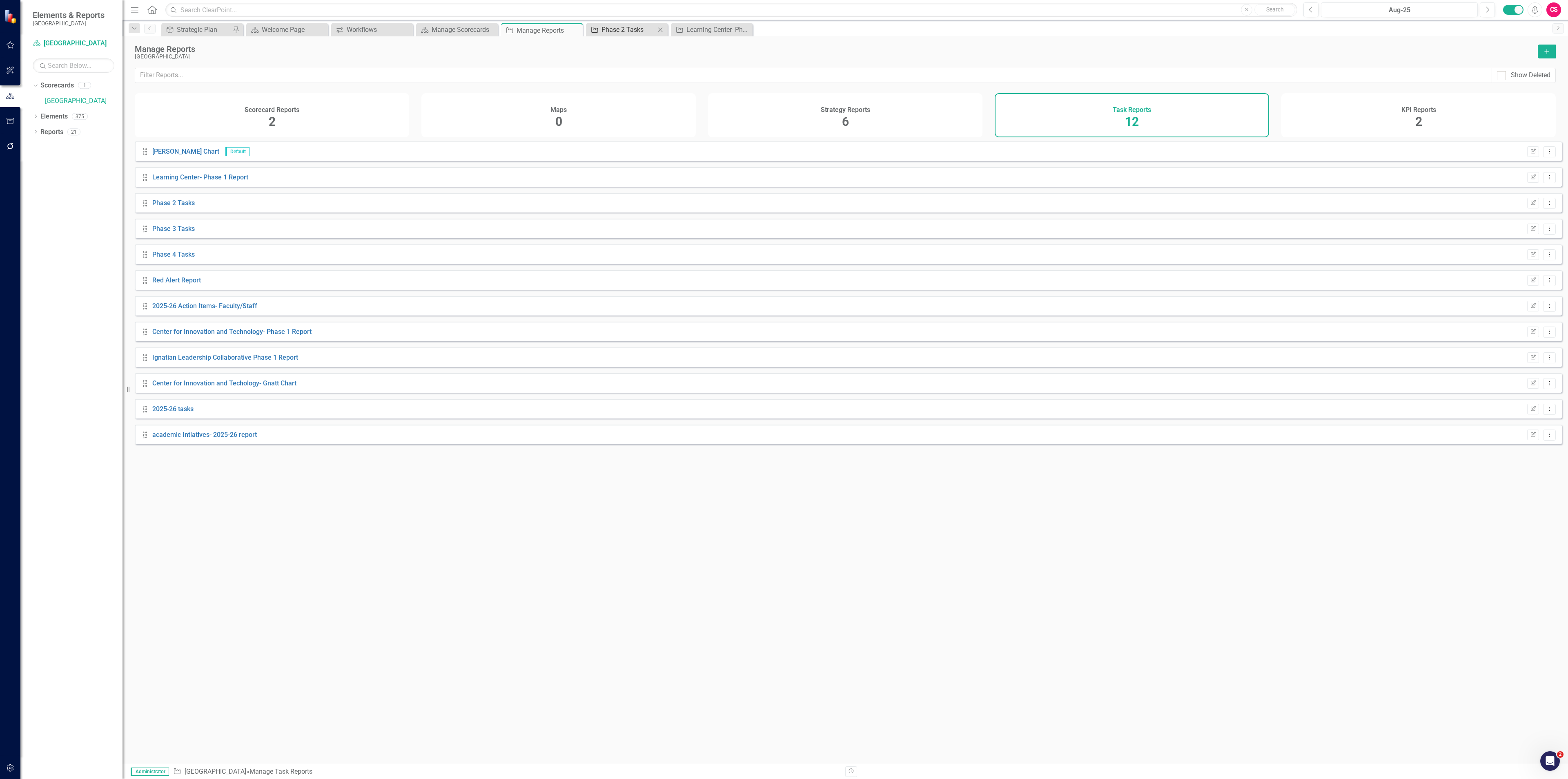
click at [608, 25] on div "Phase 2 Tasks" at bounding box center [628, 29] width 54 height 10
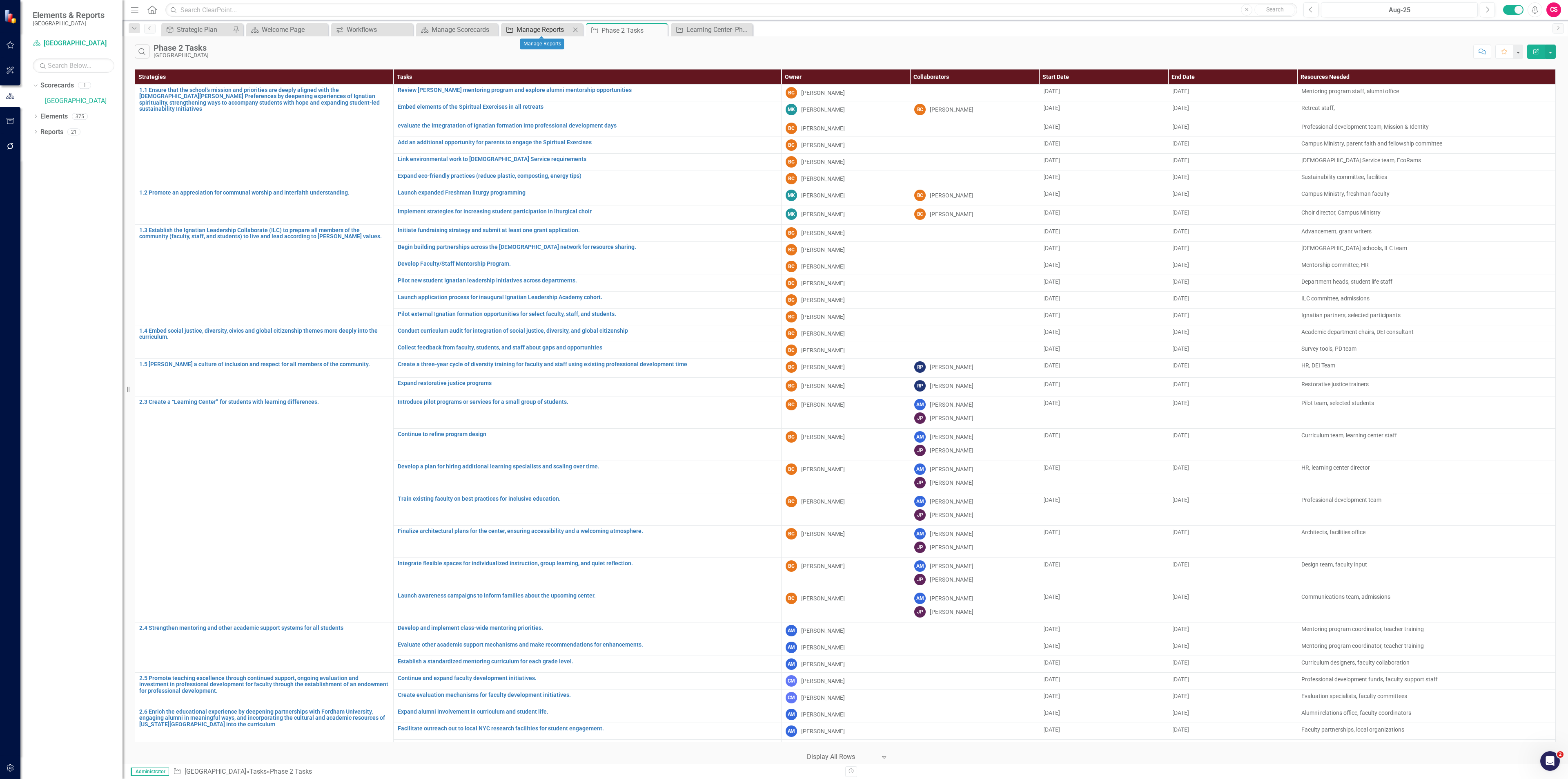
click at [544, 29] on div "Manage Reports" at bounding box center [544, 29] width 54 height 10
